Goal: Find specific page/section: Find specific page/section

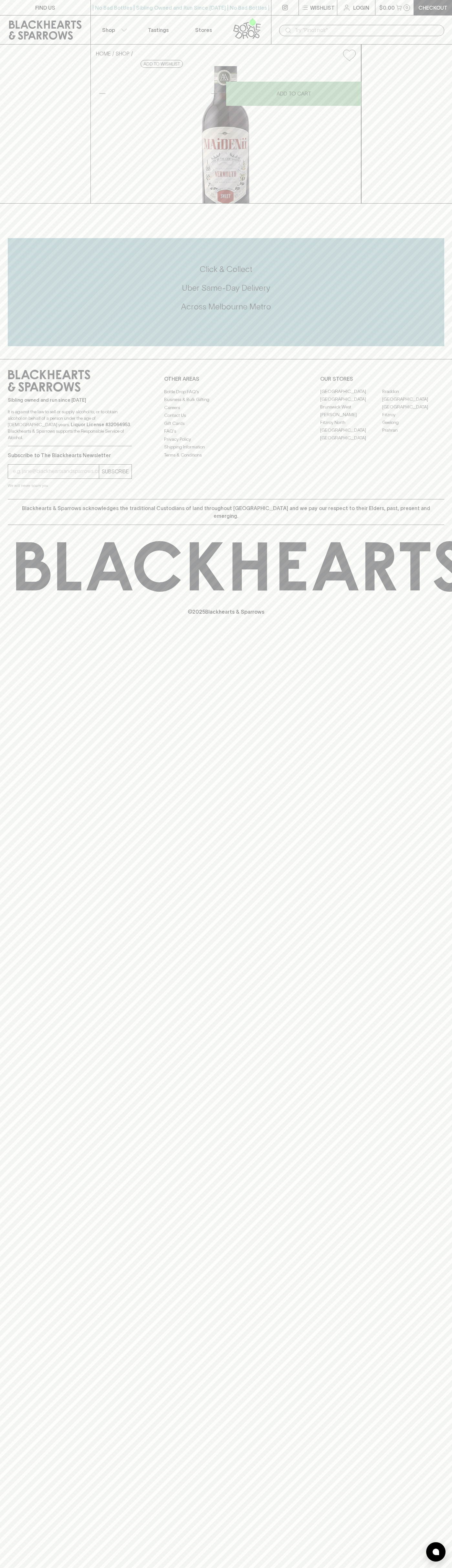
click at [432, 1173] on div "FIND US | No Bad Bottles | Sibling Owned and Run Since [DATE] | No Bad Bottles …" at bounding box center [226, 784] width 452 height 1568
click at [317, 1568] on html "FIND US | No Bad Bottles | Sibling Owned and Run Since 2006 | No Bad Bottles | …" at bounding box center [226, 784] width 452 height 1568
click at [18, 1488] on div "FIND US | No Bad Bottles | Sibling Owned and Run Since 2006 | No Bad Bottles | …" at bounding box center [226, 784] width 452 height 1568
